Goal: Transaction & Acquisition: Register for event/course

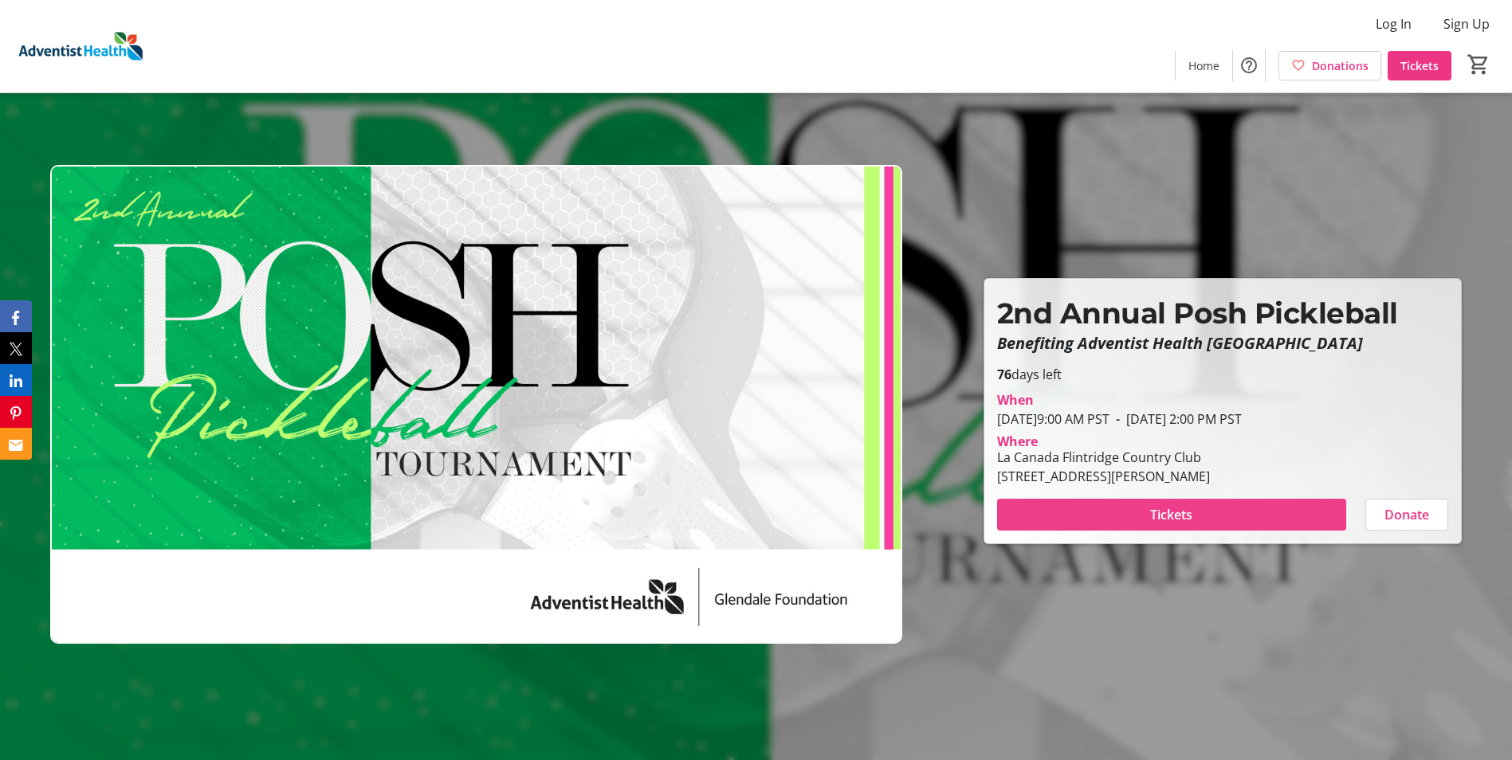
click at [1153, 520] on span "Tickets" at bounding box center [1171, 514] width 42 height 19
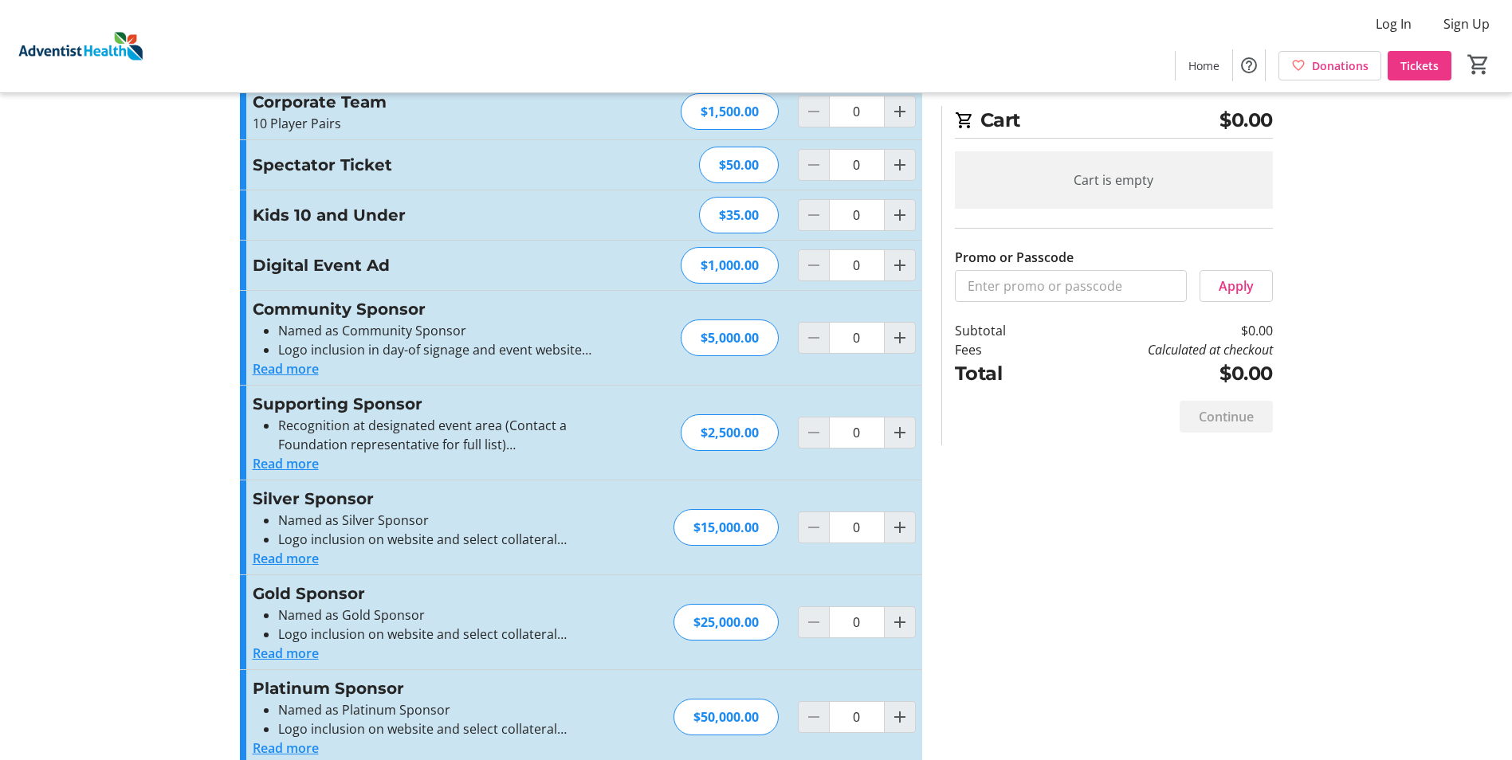
scroll to position [299, 0]
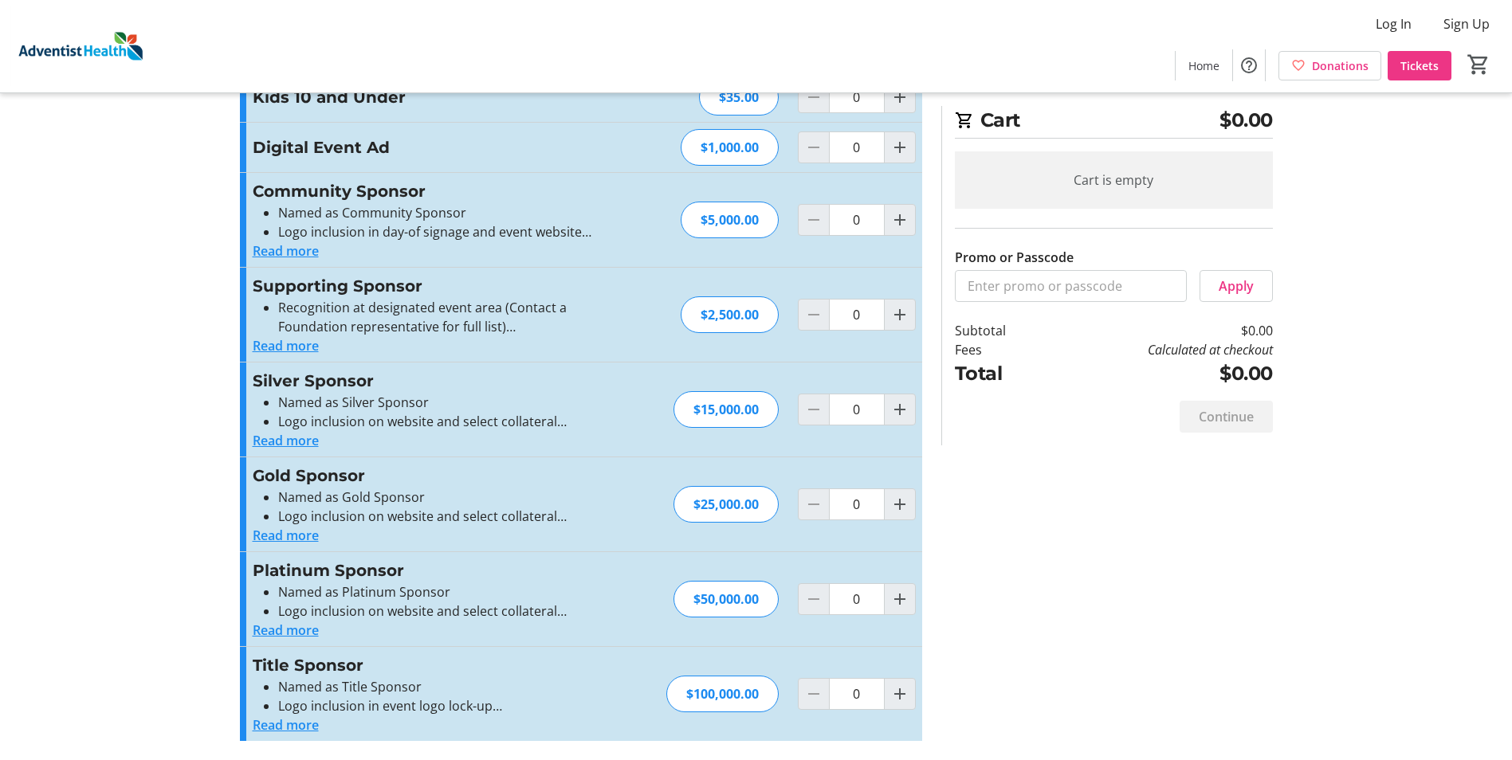
click at [277, 249] on button "Read more" at bounding box center [286, 250] width 66 height 19
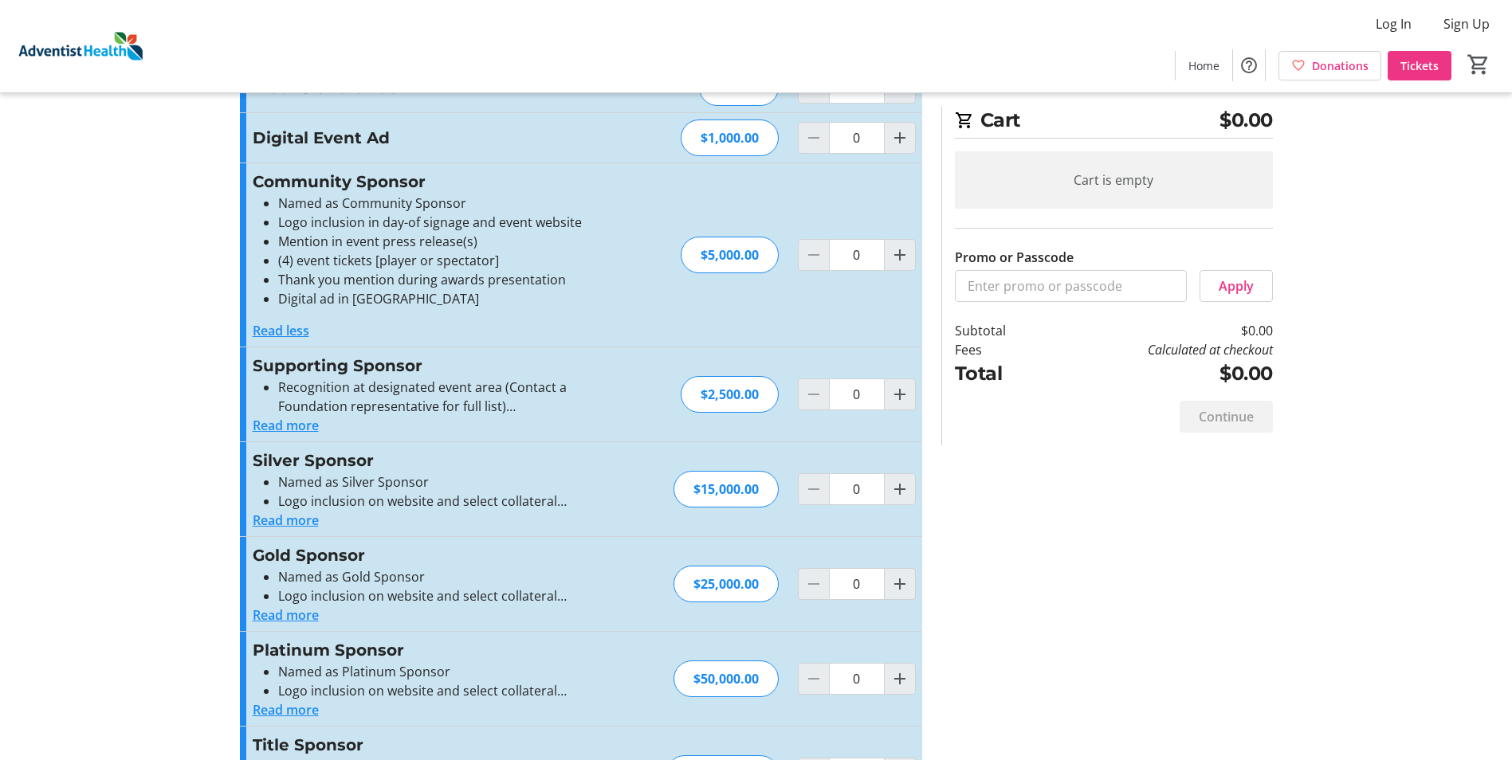
scroll to position [388, 0]
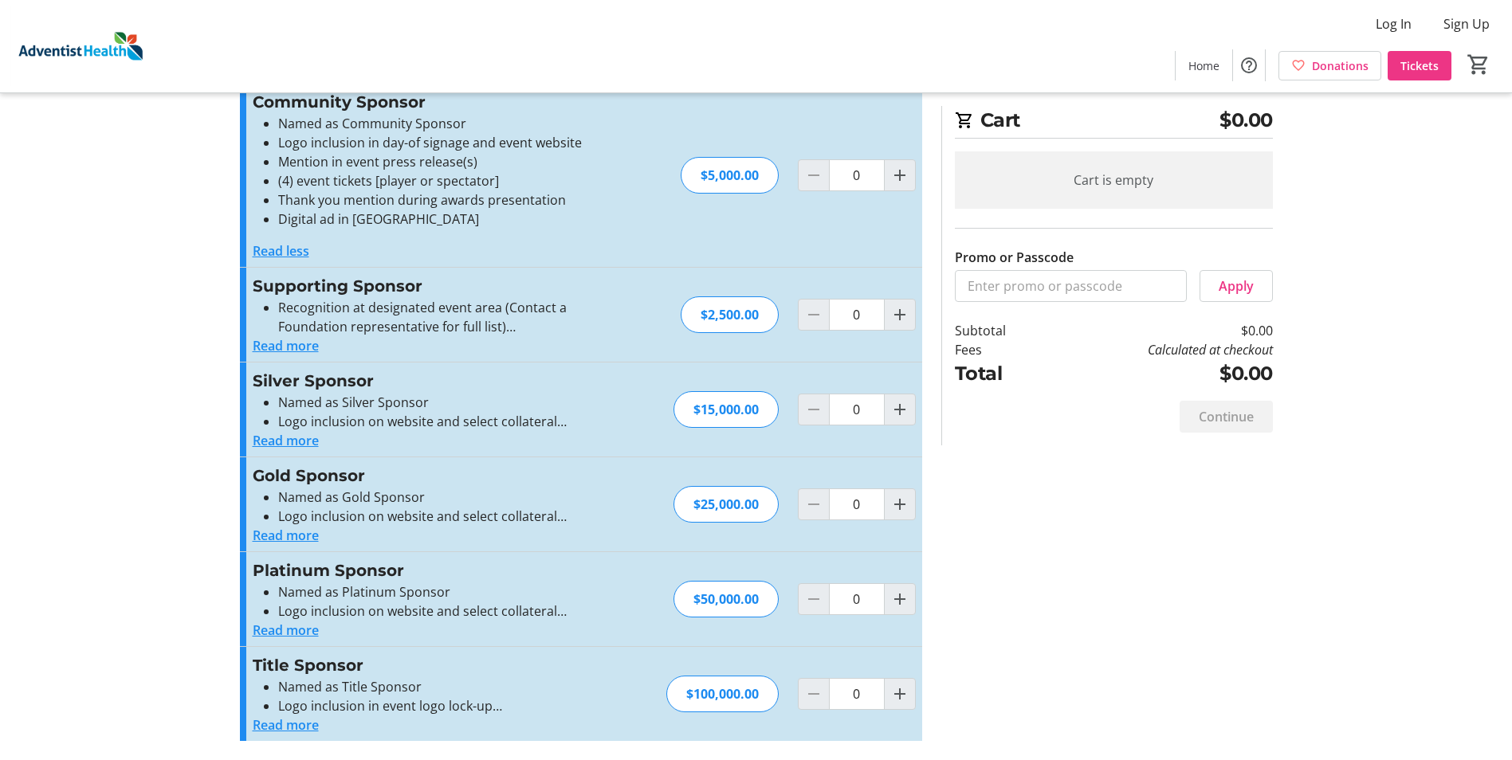
click at [259, 724] on button "Read more" at bounding box center [286, 725] width 66 height 19
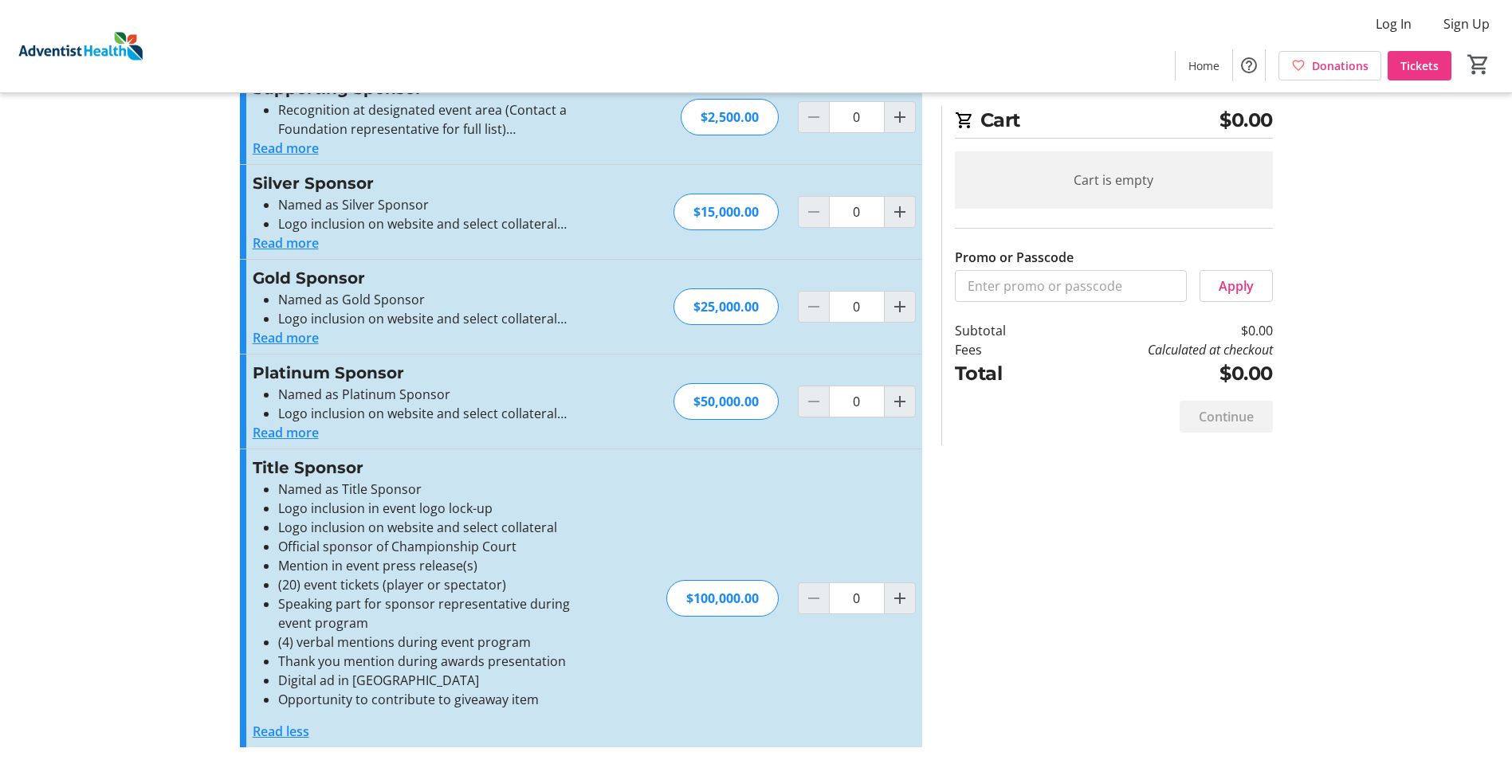
scroll to position [592, 0]
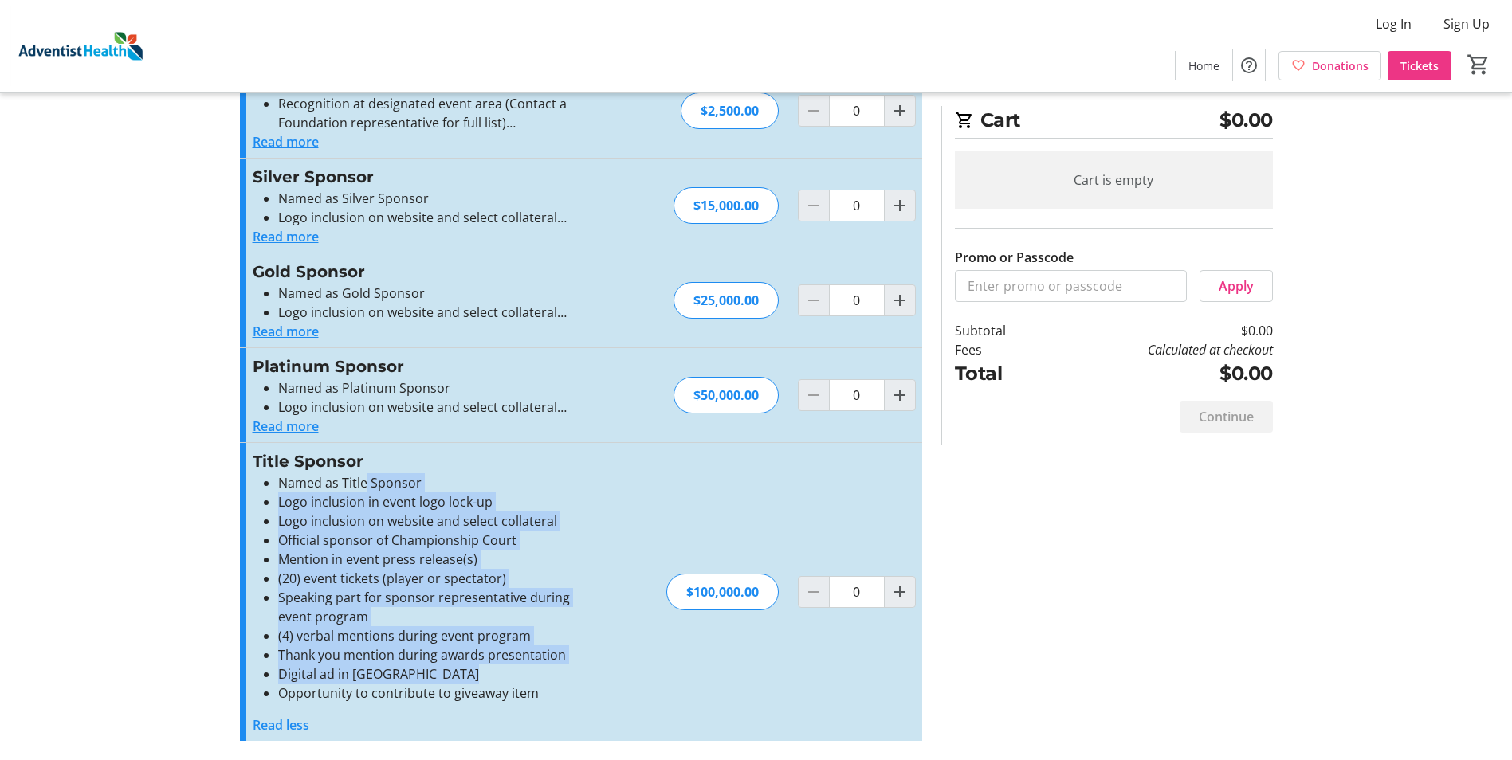
drag, startPoint x: 364, startPoint y: 483, endPoint x: 438, endPoint y: 681, distance: 211.6
click at [438, 681] on ul "Named as Title Sponsor Logo inclusion in event logo lock-up Logo inclusion on w…" at bounding box center [427, 588] width 348 height 230
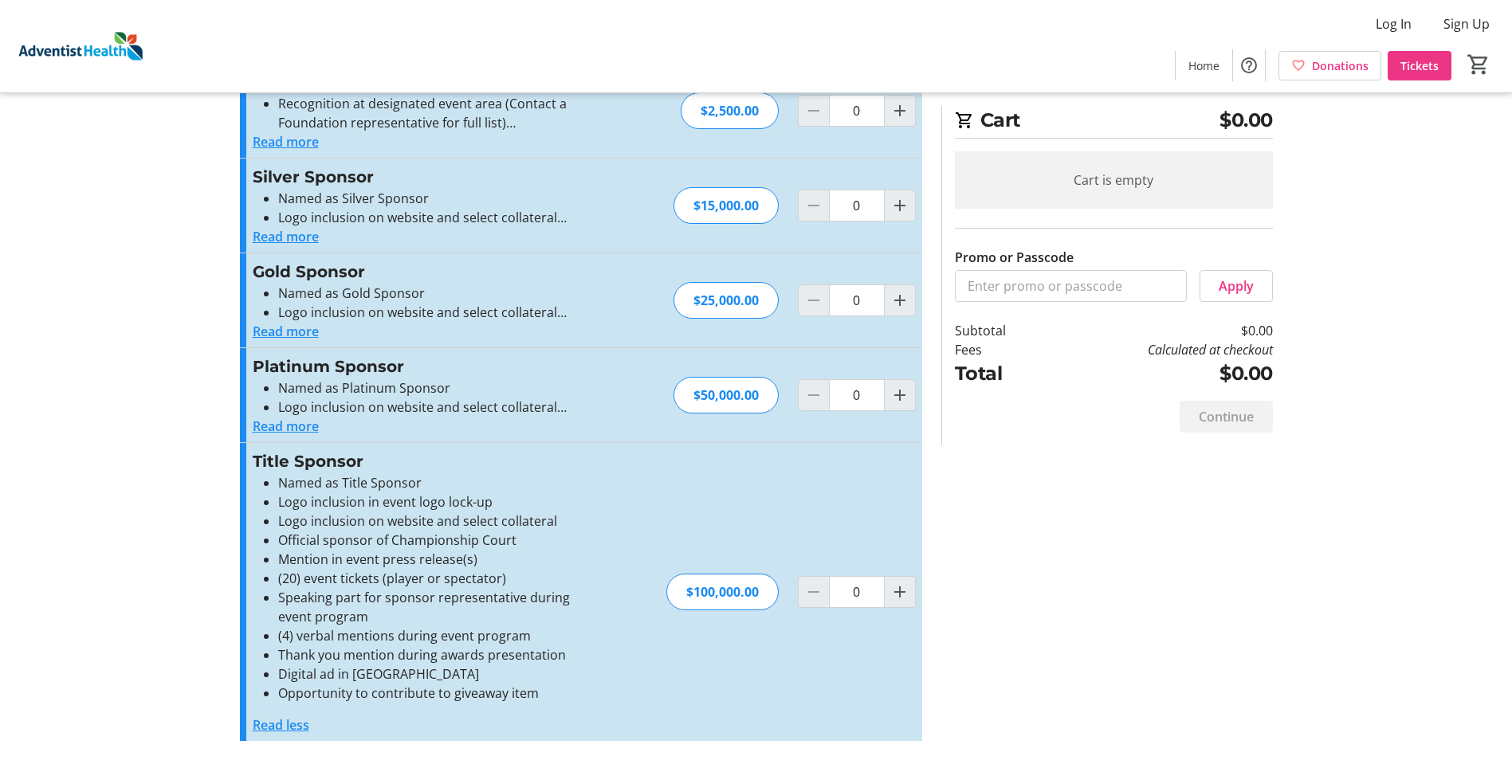
drag, startPoint x: 438, startPoint y: 681, endPoint x: 402, endPoint y: 704, distance: 42.2
click at [402, 704] on div "Named as Title Sponsor Logo inclusion in event logo lock-up Logo inclusion on w…" at bounding box center [427, 603] width 348 height 261
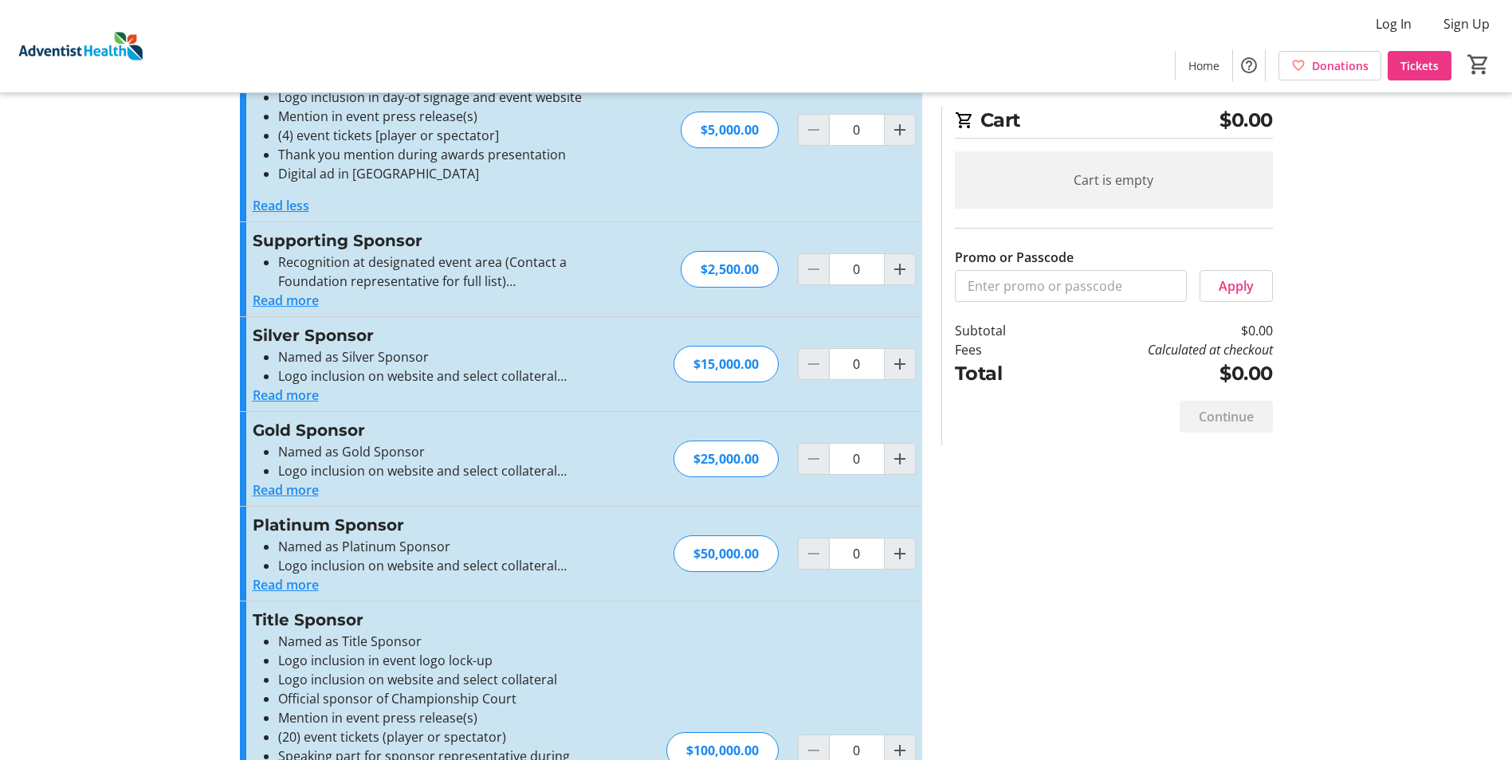
scroll to position [433, 0]
drag, startPoint x: 288, startPoint y: 578, endPoint x: 315, endPoint y: 583, distance: 27.7
click at [288, 579] on button "Read more" at bounding box center [286, 585] width 66 height 19
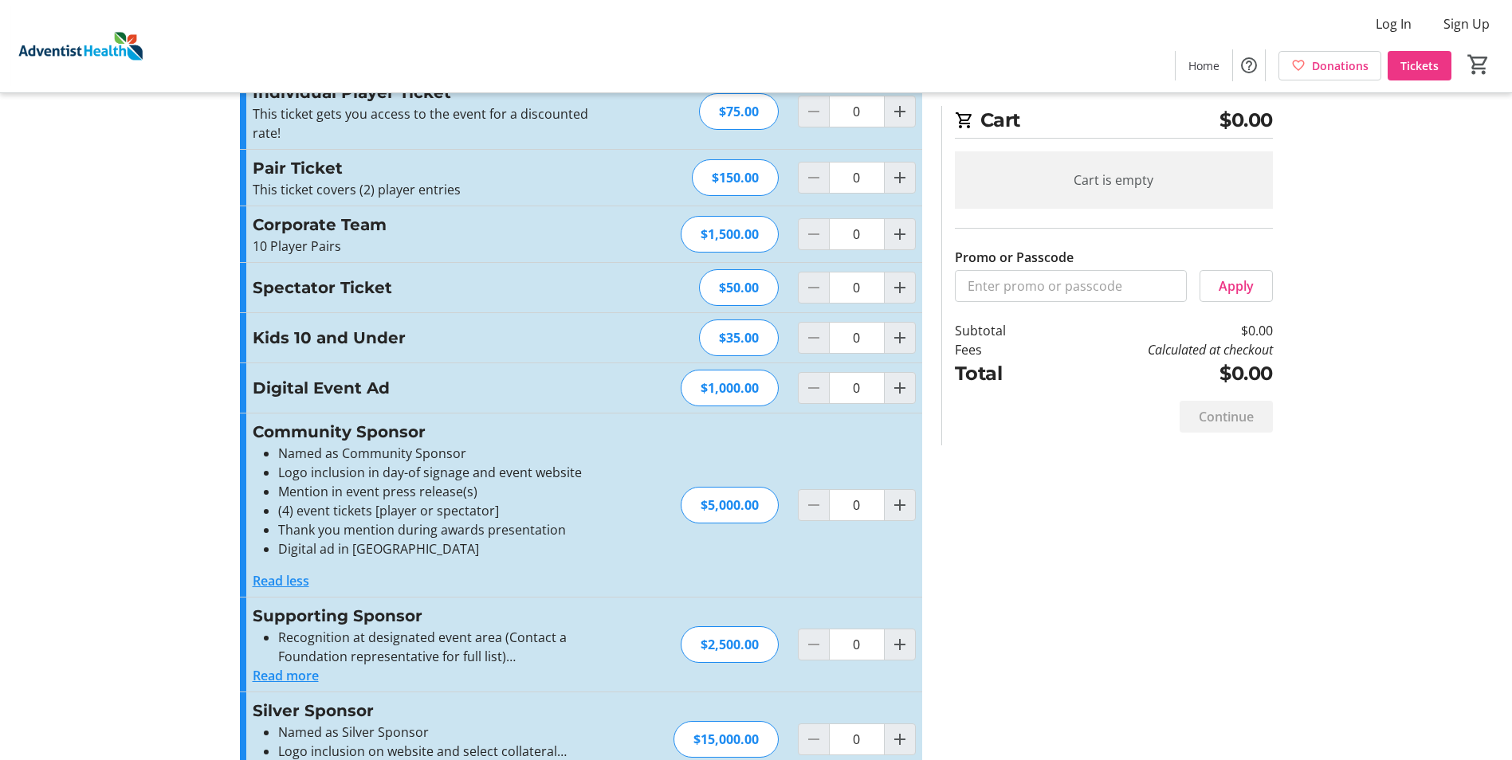
scroll to position [0, 0]
